Goal: Transaction & Acquisition: Purchase product/service

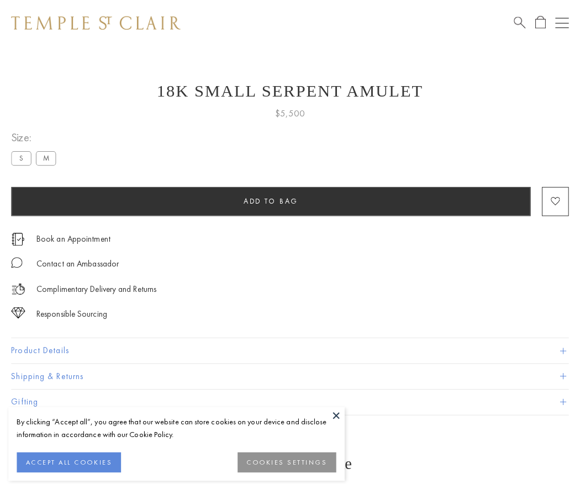
scroll to position [26, 0]
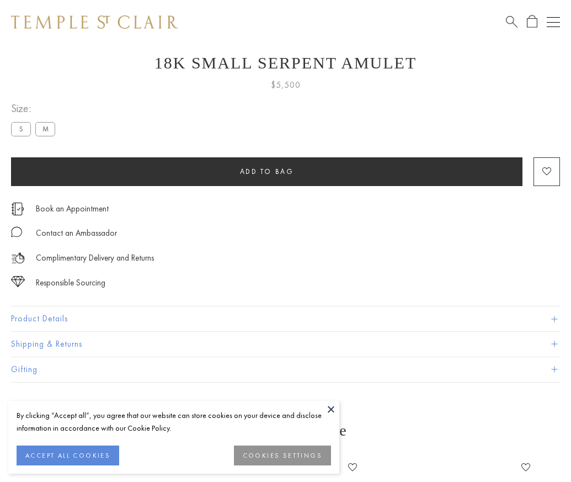
click at [267, 171] on span "Add to bag" at bounding box center [267, 171] width 54 height 9
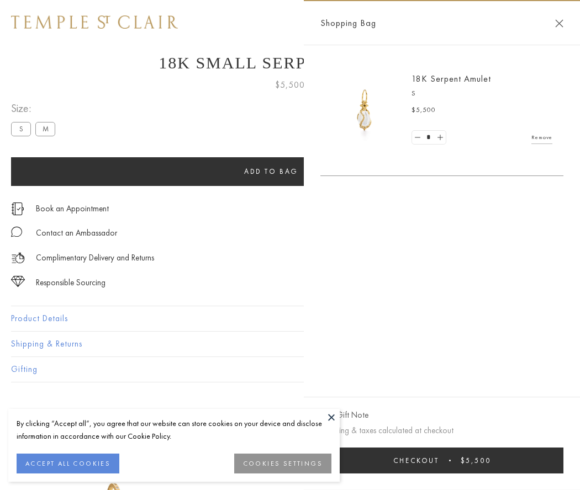
click at [442, 460] on button "Checkout $5,500" at bounding box center [441, 461] width 243 height 26
